Goal: Entertainment & Leisure: Consume media (video, audio)

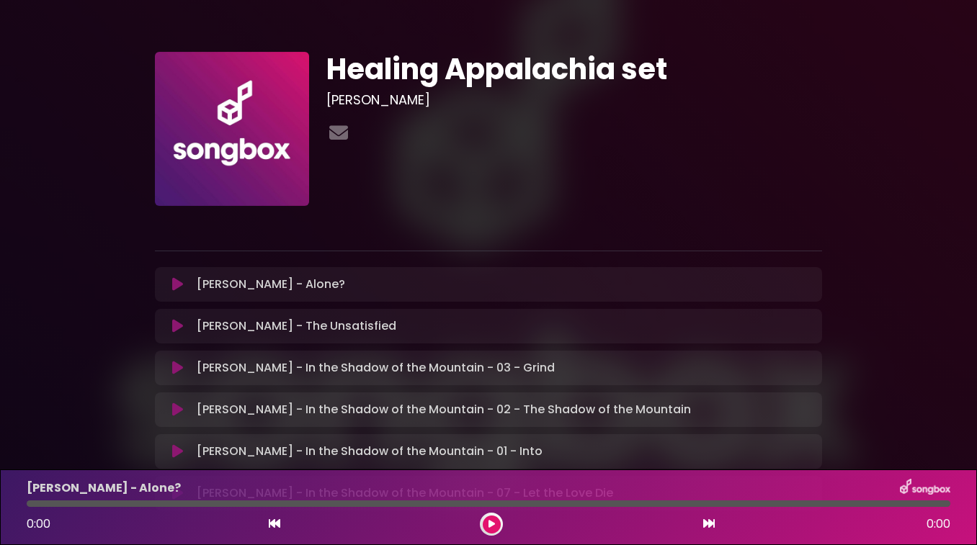
scroll to position [6, 0]
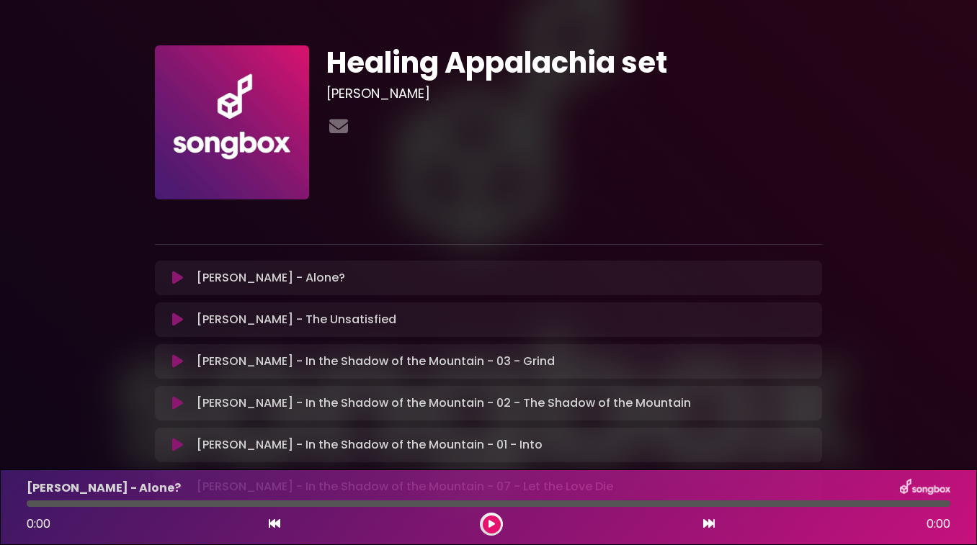
click at [523, 279] on div "Cole Chaney - Alone? Loading Track..." at bounding box center [502, 277] width 622 height 17
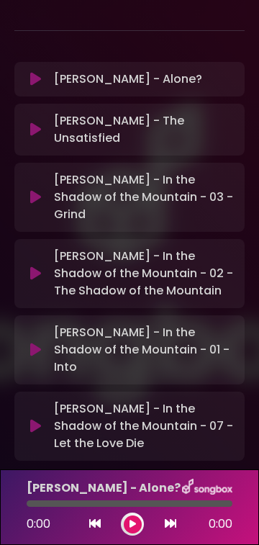
scroll to position [124, 0]
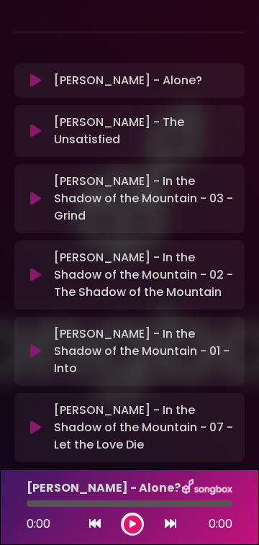
click at [37, 81] on icon at bounding box center [35, 80] width 11 height 14
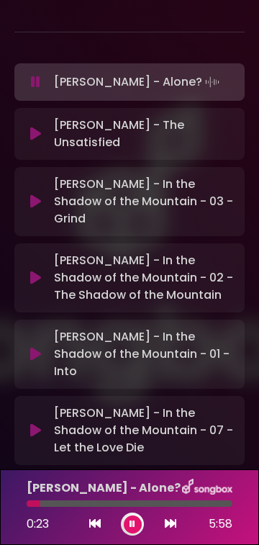
click at [141, 529] on div at bounding box center [132, 524] width 23 height 23
click at [131, 523] on icon at bounding box center [133, 524] width 6 height 9
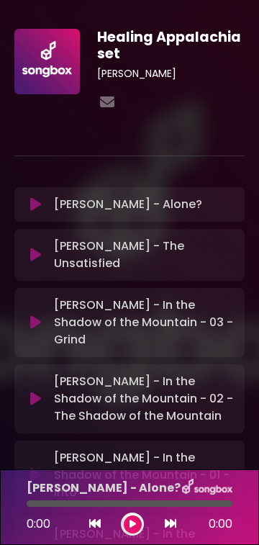
click at [32, 248] on icon at bounding box center [35, 255] width 11 height 14
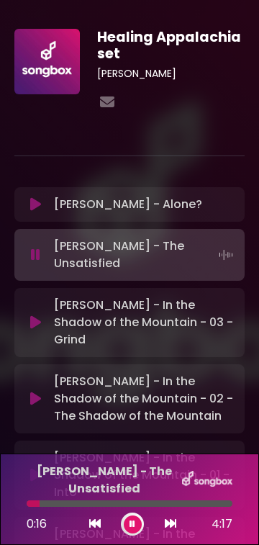
click at [131, 529] on button at bounding box center [133, 525] width 18 height 18
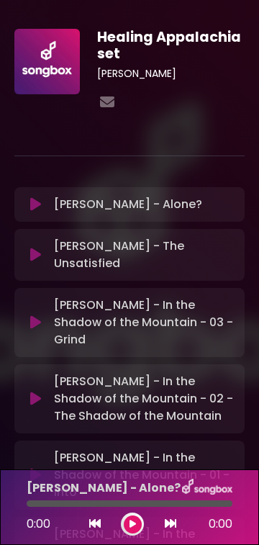
click at [36, 315] on icon at bounding box center [35, 322] width 11 height 14
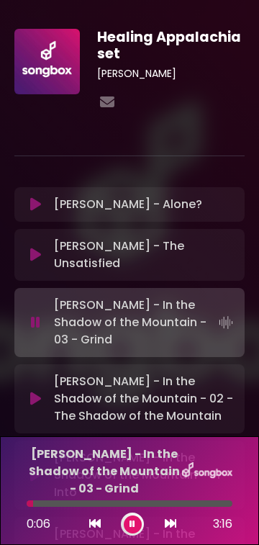
click at [138, 527] on button at bounding box center [133, 525] width 18 height 18
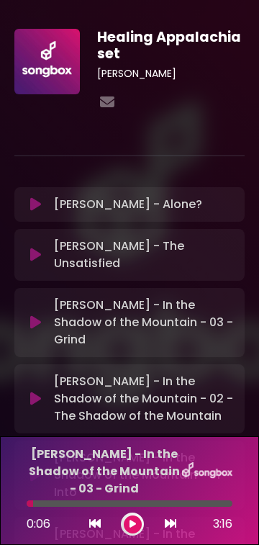
click at [176, 373] on p "Cole Chaney - In the Shadow of the Mountain - 02 - The Shadow of the Mountain L…" at bounding box center [145, 399] width 182 height 52
click at [71, 373] on p "Cole Chaney - In the Shadow of the Mountain - 02 - The Shadow of the Mountain L…" at bounding box center [145, 399] width 182 height 52
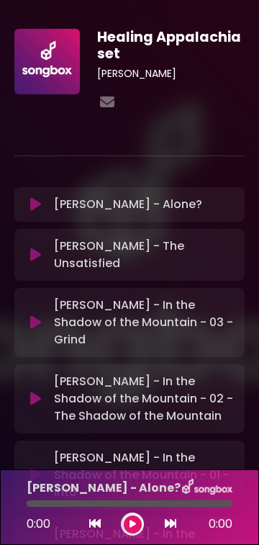
click at [35, 392] on icon at bounding box center [35, 399] width 11 height 14
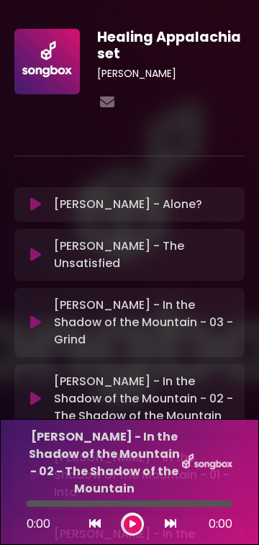
click at [33, 373] on div "Cole Chaney - In the Shadow of the Mountain - 02 - The Shadow of the Mountain L…" at bounding box center [129, 399] width 213 height 52
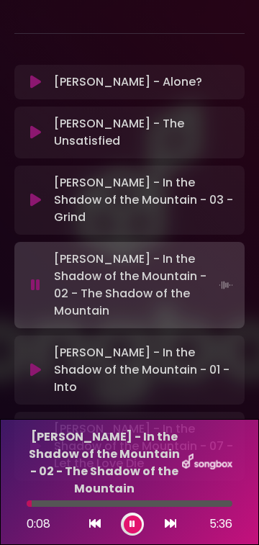
scroll to position [161, 0]
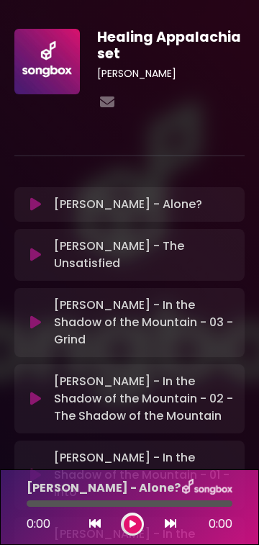
scroll to position [144, 0]
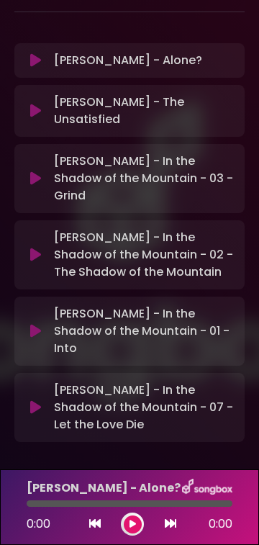
click at [39, 324] on icon at bounding box center [35, 331] width 11 height 14
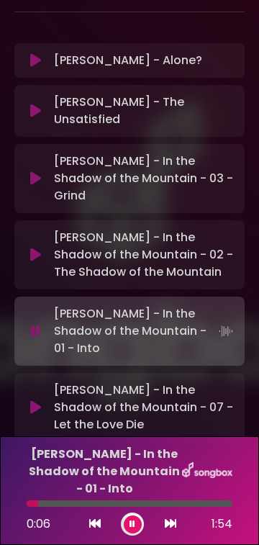
scroll to position [161, 0]
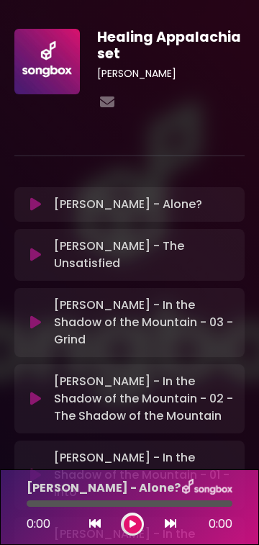
scroll to position [144, 0]
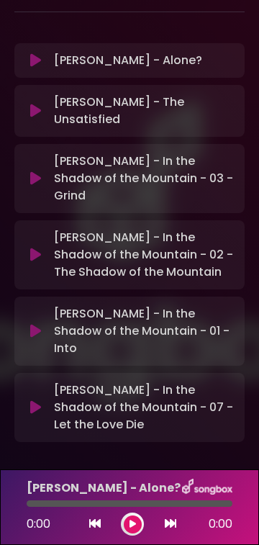
click at [37, 400] on icon at bounding box center [35, 407] width 11 height 14
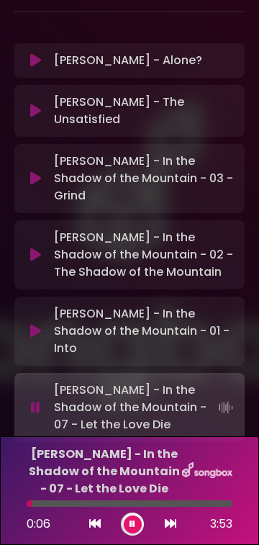
click at [133, 526] on icon at bounding box center [133, 524] width 6 height 9
